Goal: Use online tool/utility: Utilize a website feature to perform a specific function

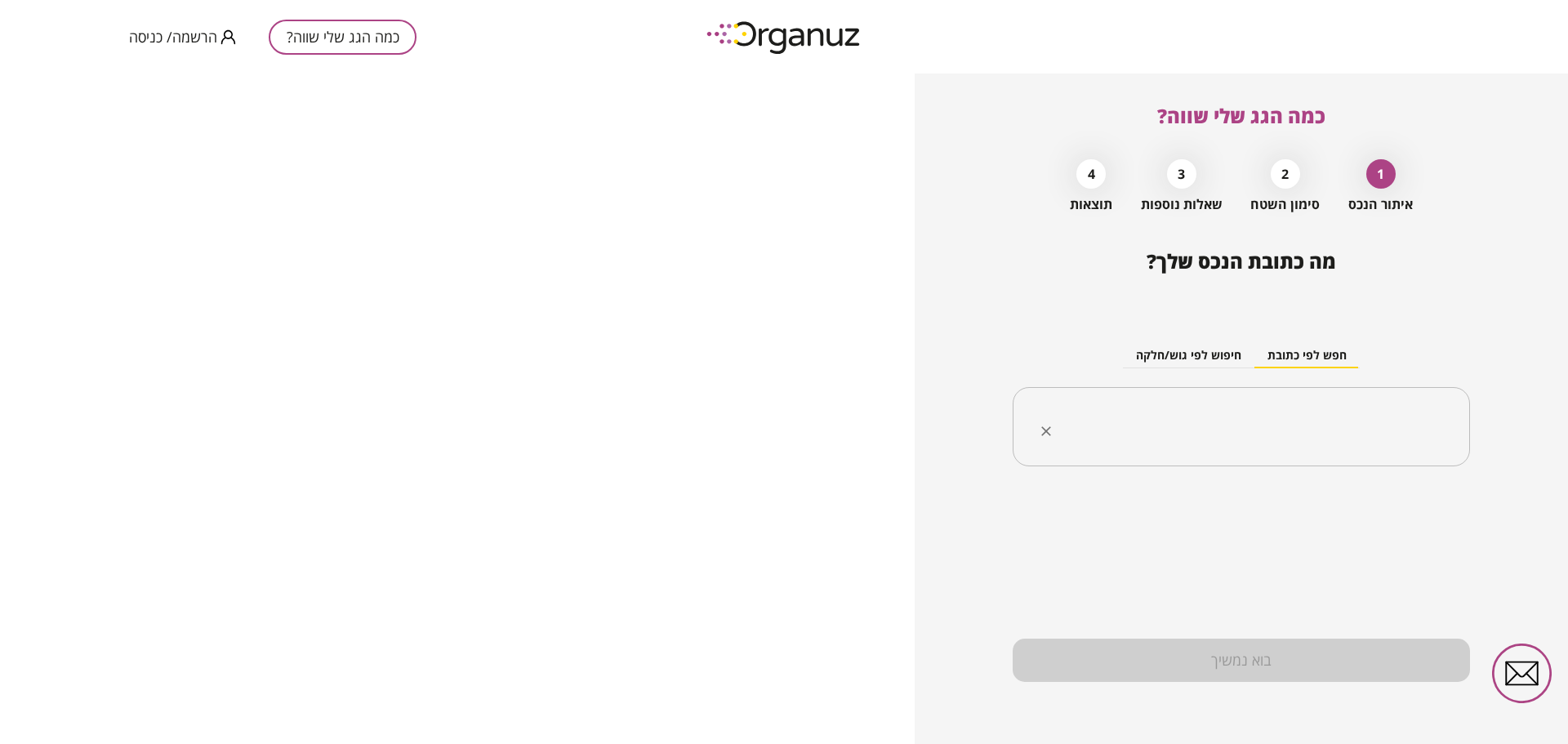
click at [1054, 397] on div "​" at bounding box center [1241, 426] width 458 height 80
click at [1296, 433] on input "**********" at bounding box center [1247, 427] width 406 height 41
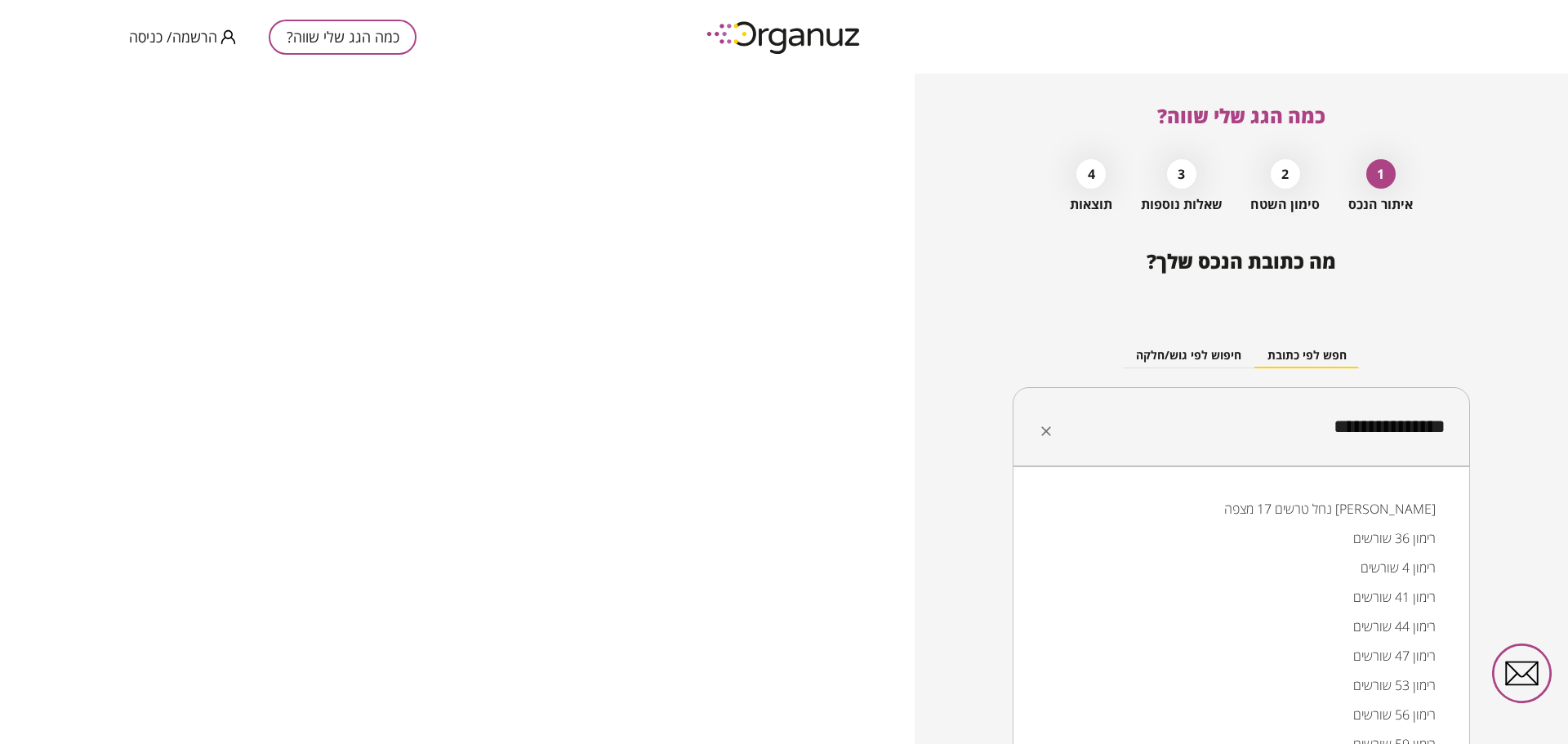
click at [1311, 567] on li "רימון 4 שורשים" at bounding box center [1241, 567] width 415 height 30
type input "**********"
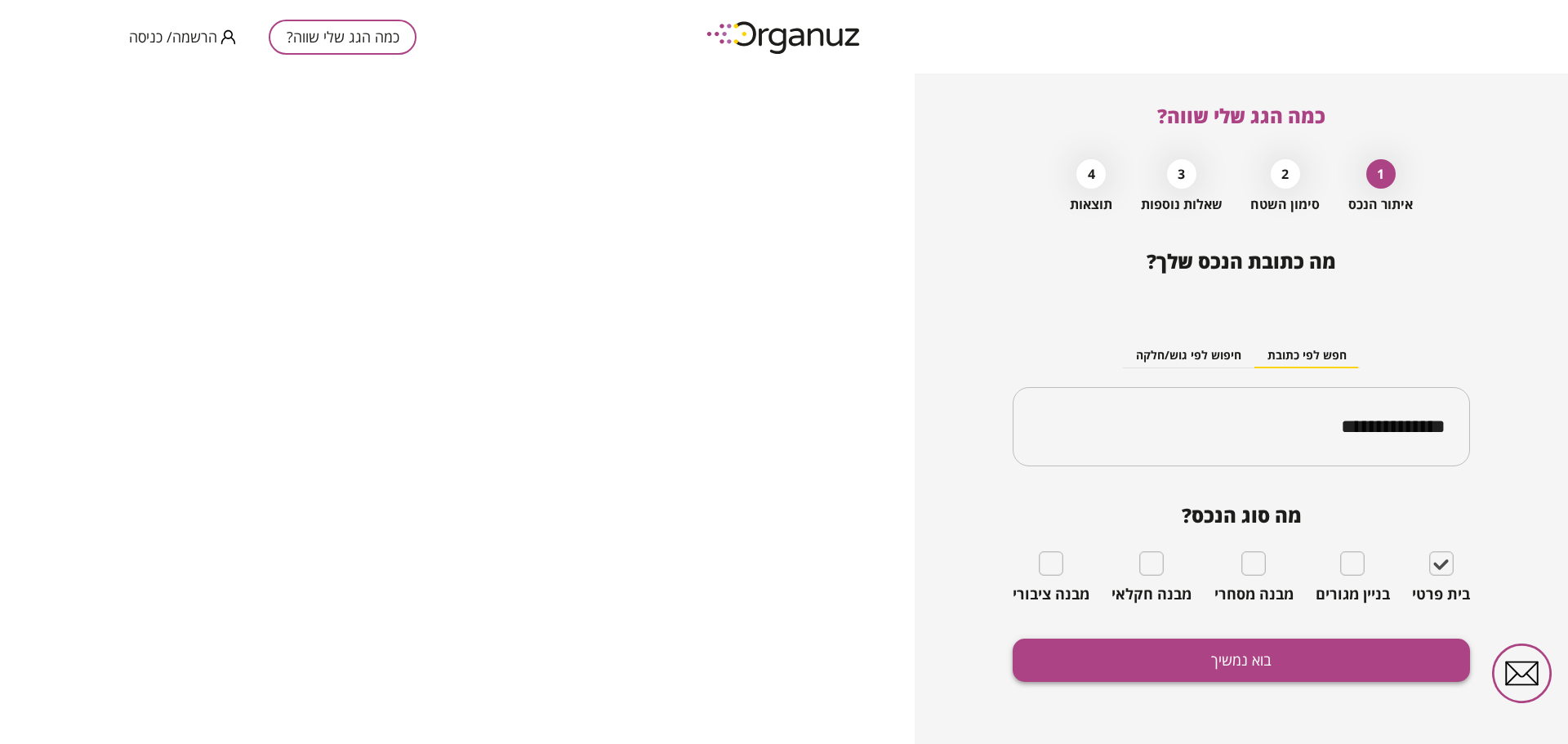
click at [1292, 653] on button "בוא נמשיך" at bounding box center [1241, 660] width 458 height 43
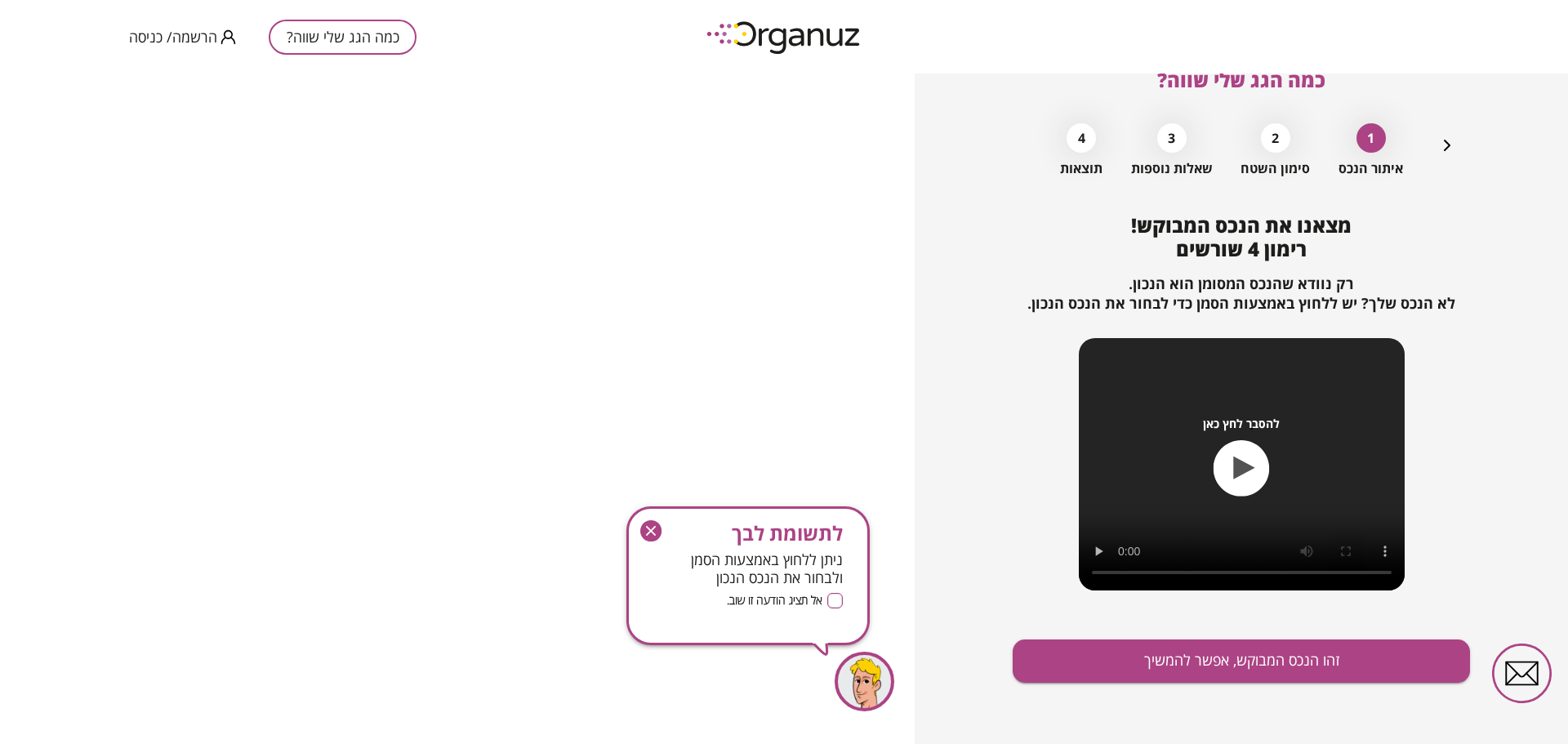
scroll to position [36, 0]
click at [1319, 665] on button "זהו הנכס המבוקש, אפשר להמשיך" at bounding box center [1241, 660] width 458 height 43
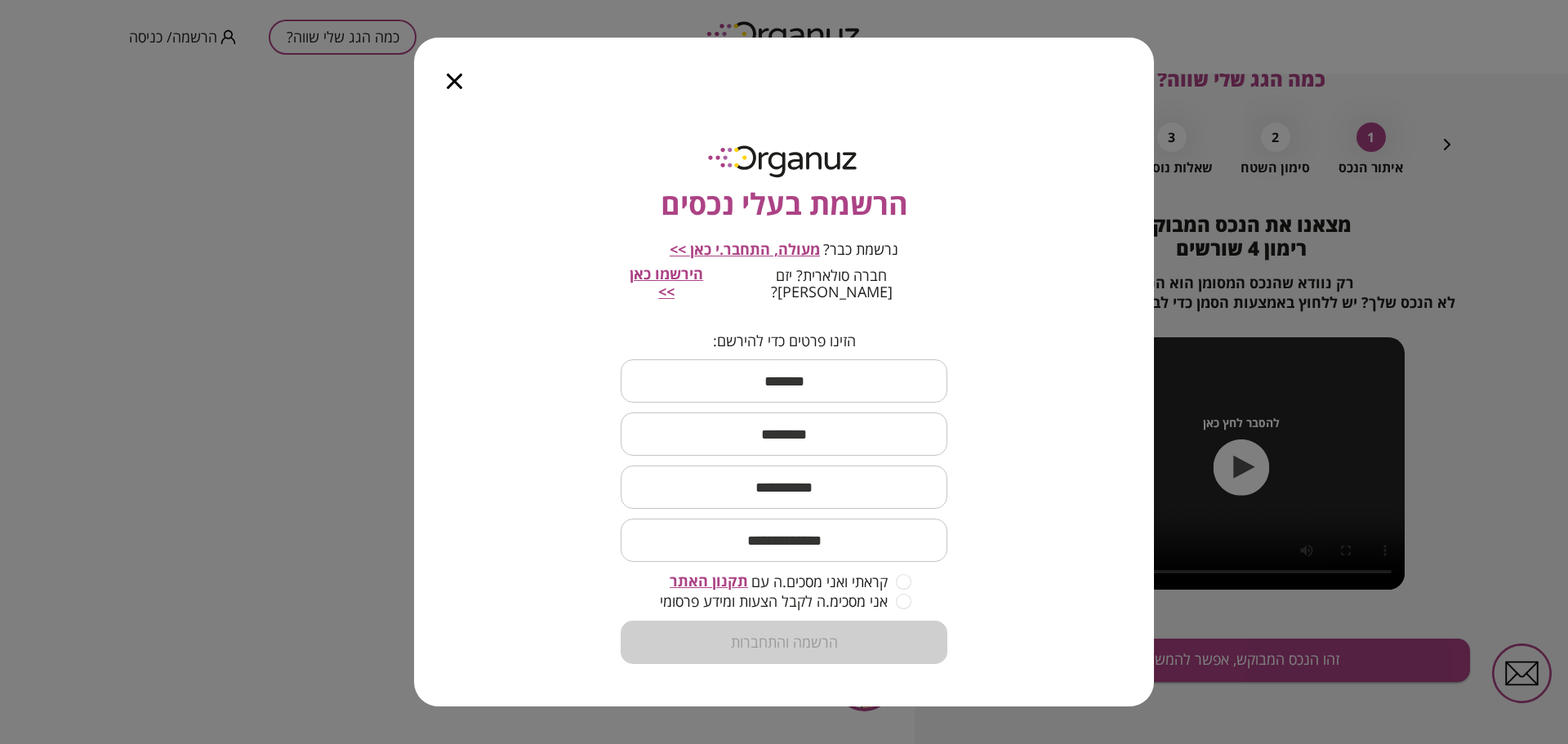
click at [454, 89] on icon "button" at bounding box center [455, 82] width 15 height 15
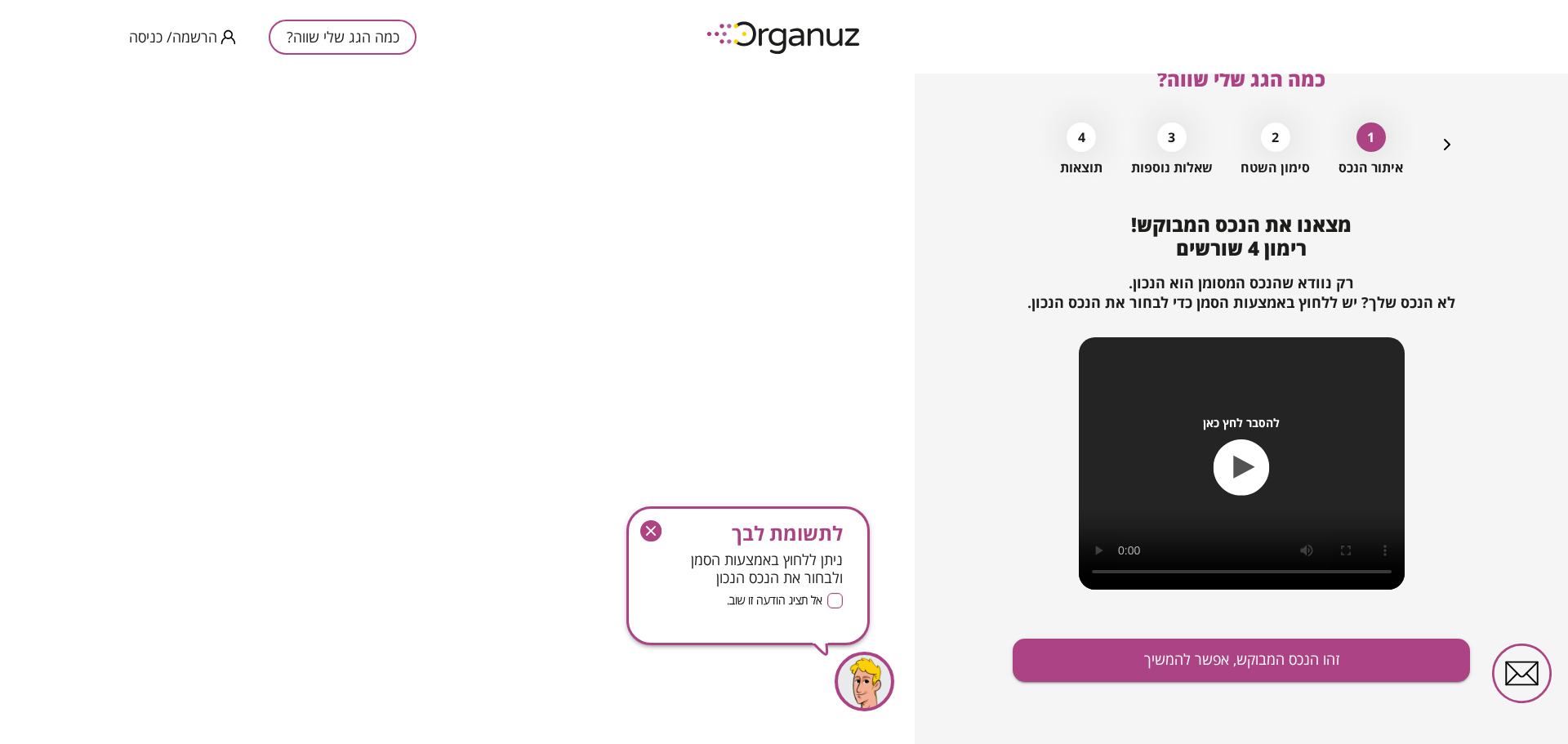
click at [649, 529] on icon "button" at bounding box center [651, 531] width 10 height 10
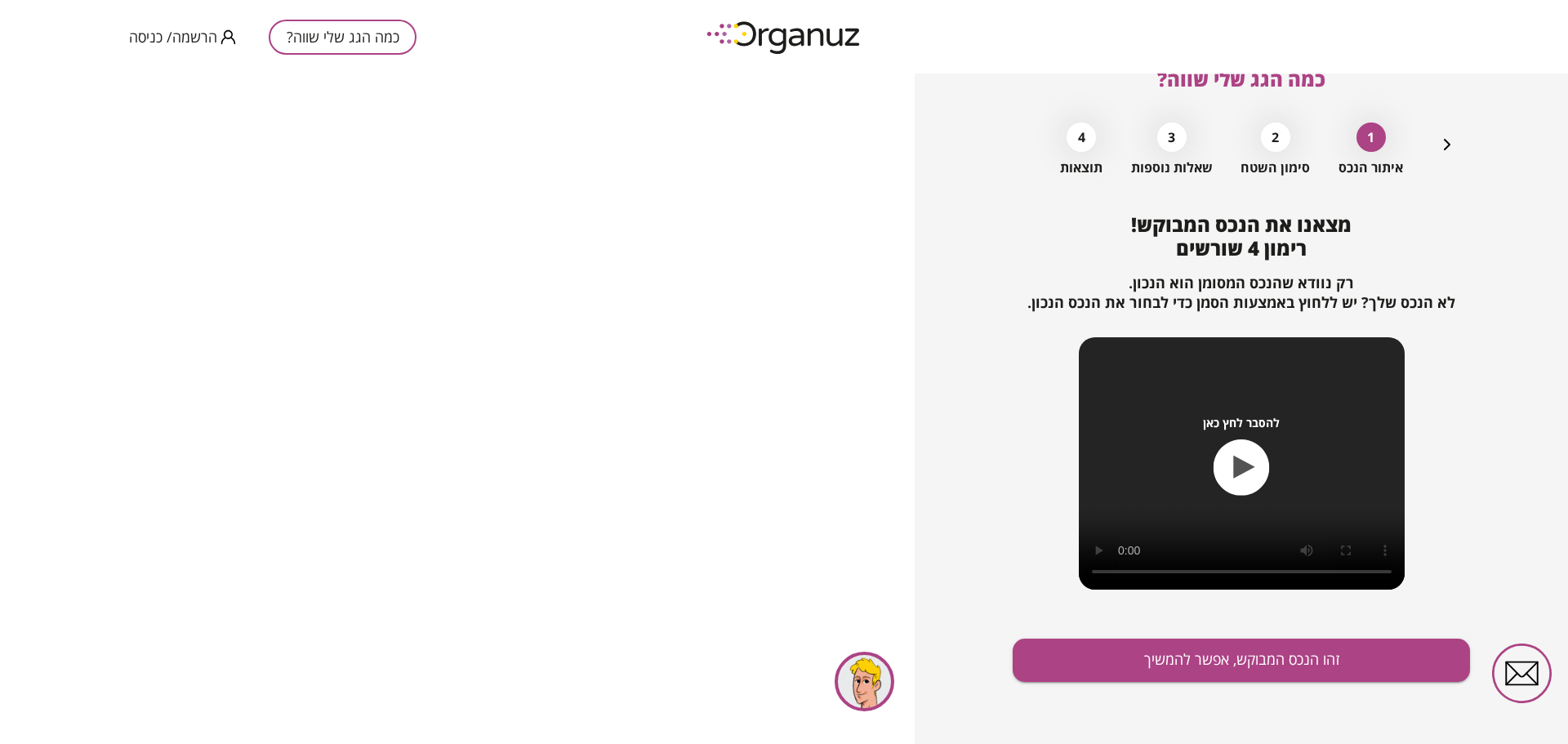
click at [459, 64] on div "כמה הגג שלי שווה? הרשמה/ כניסה" at bounding box center [784, 36] width 1568 height 74
click at [1442, 151] on icon "button" at bounding box center [1447, 144] width 19 height 19
